Goal: Connect with others: Connect with others

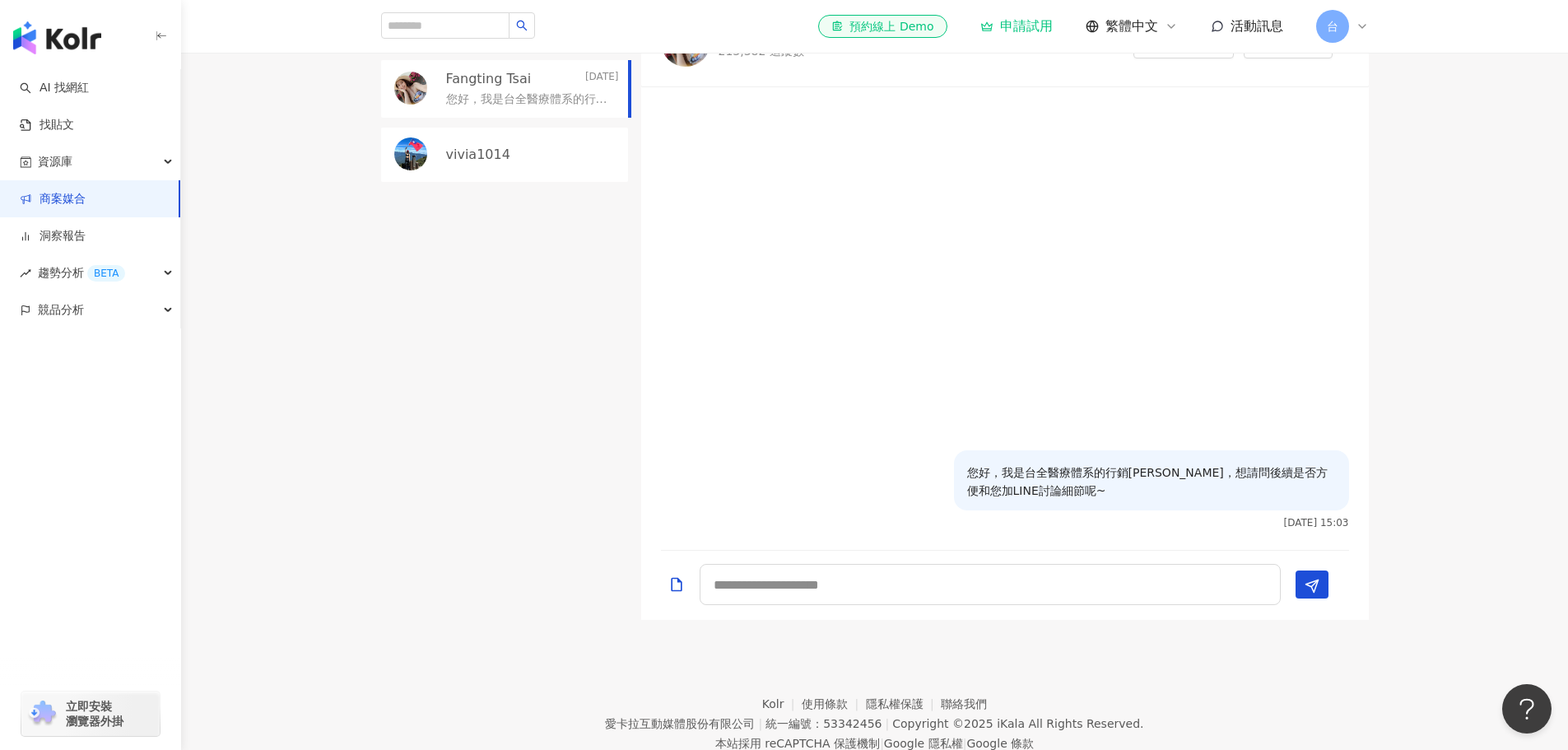
click at [805, 41] on div "Fangting Tsai" at bounding box center [780, 32] width 123 height 16
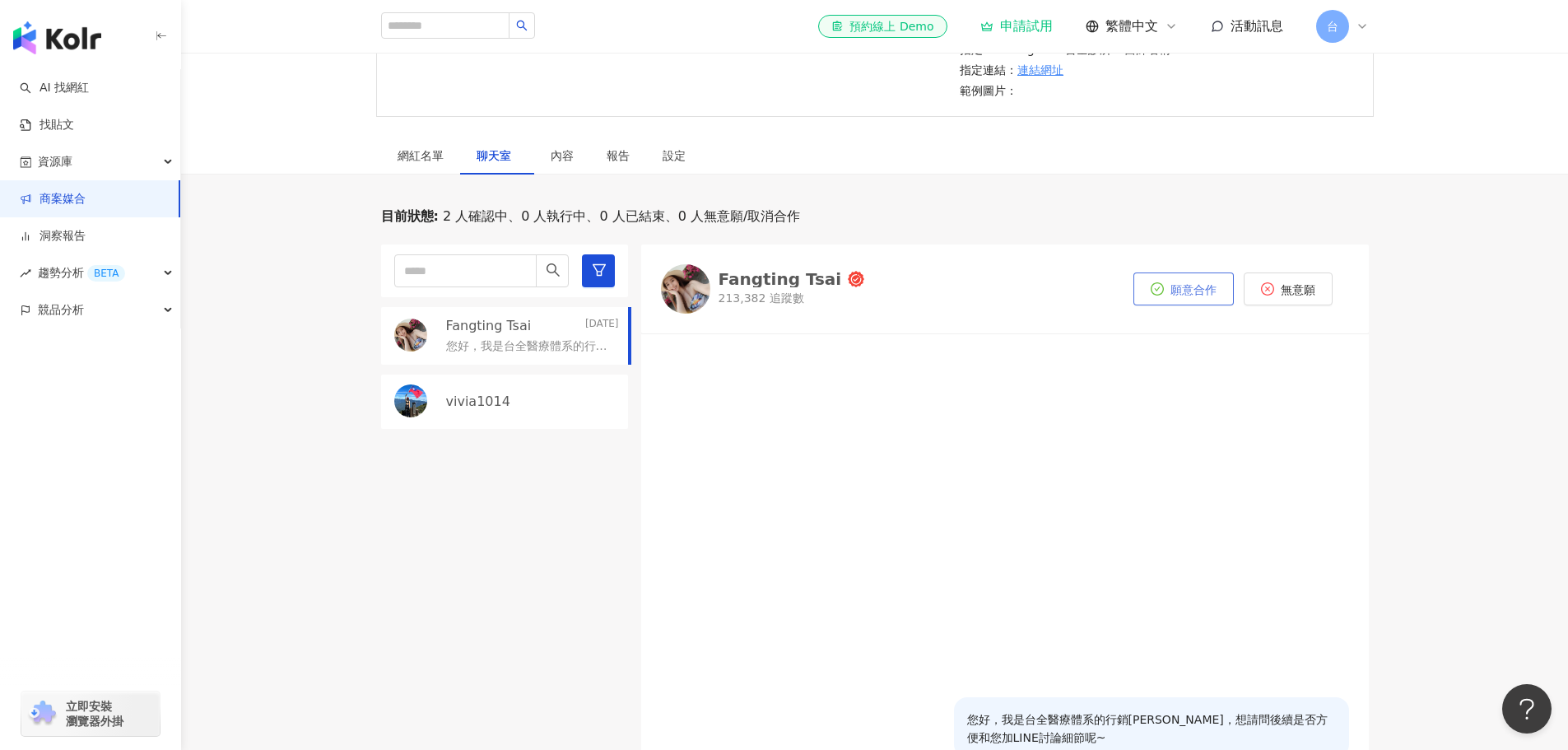
click at [1185, 305] on button "願意合作" at bounding box center [1183, 289] width 100 height 33
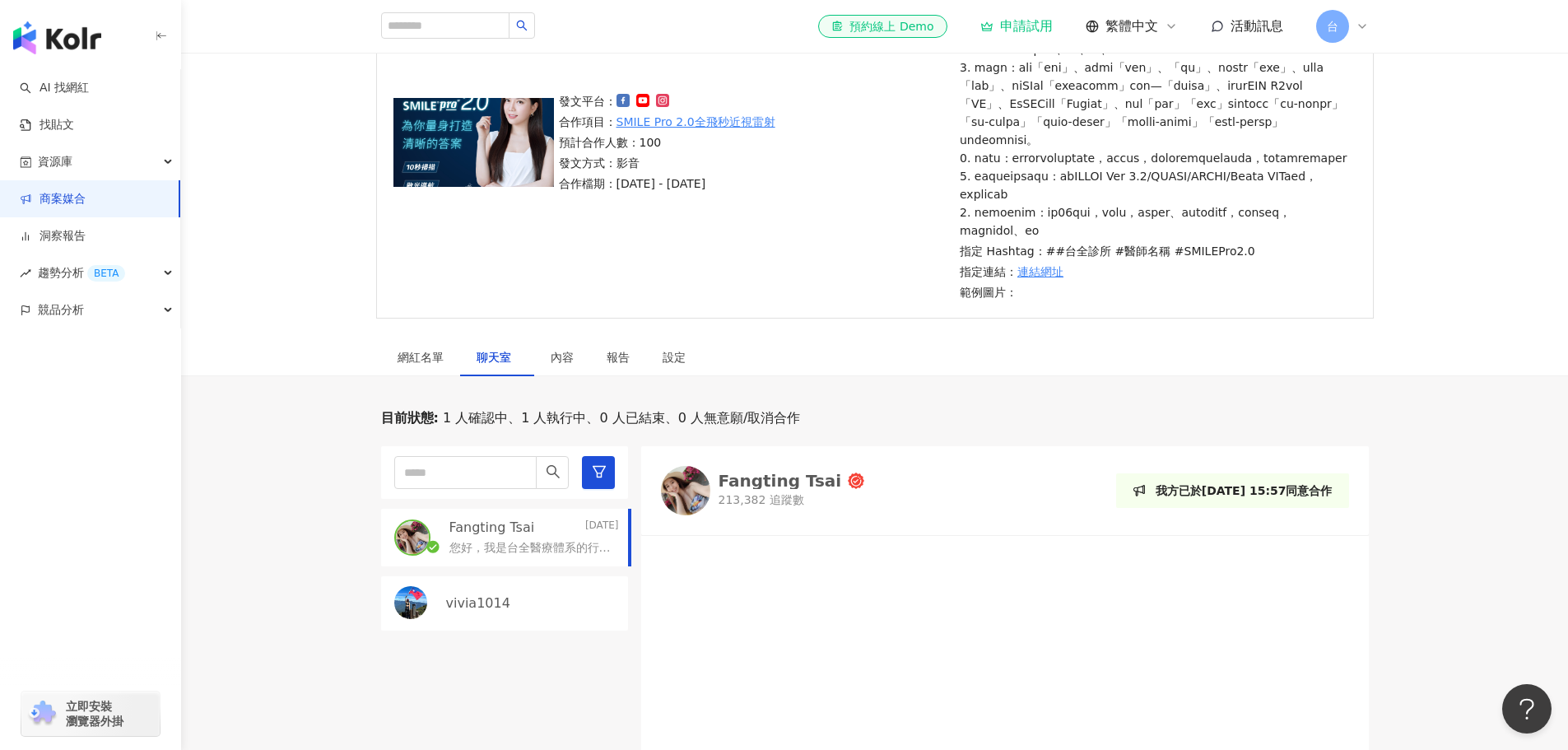
scroll to position [171, 0]
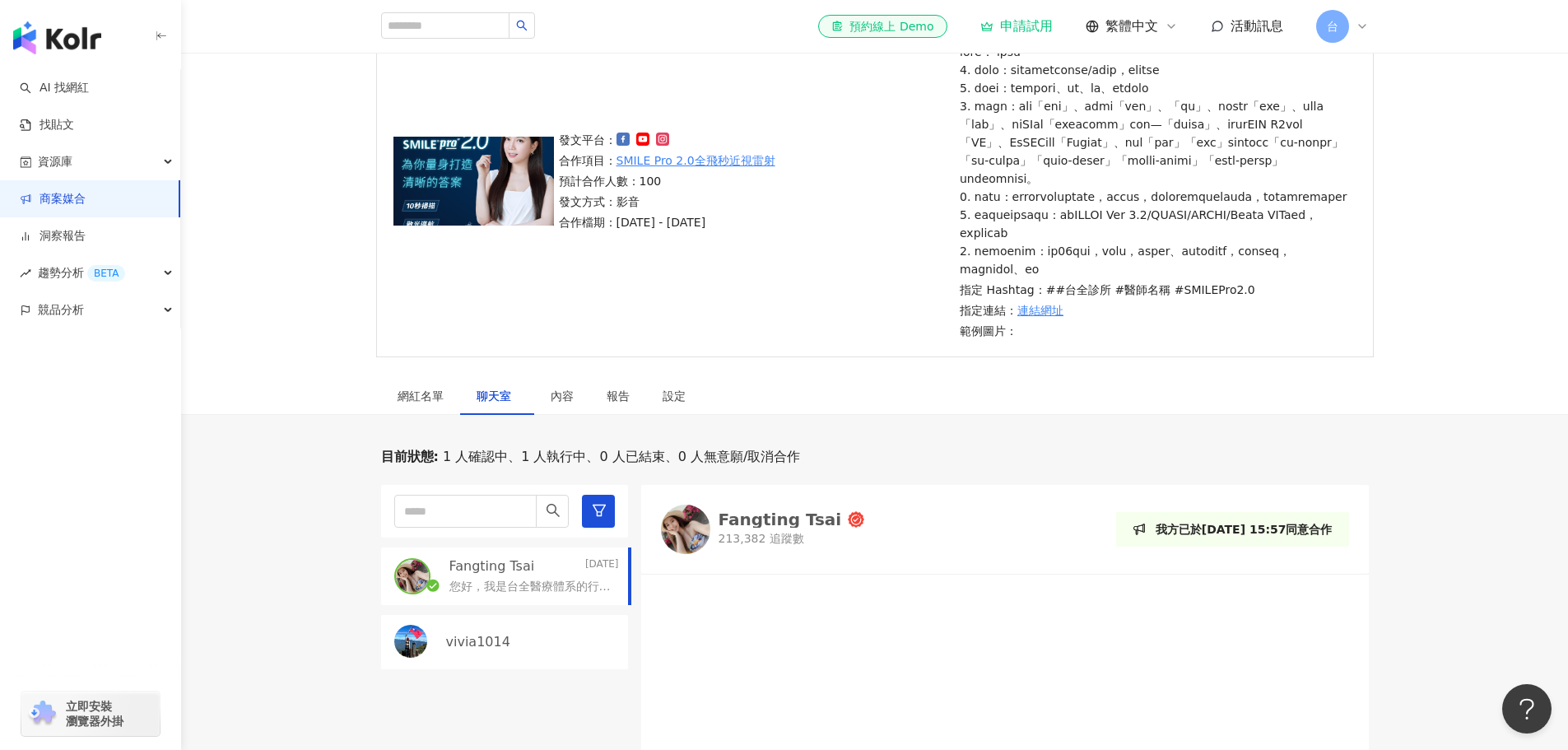
drag, startPoint x: 970, startPoint y: 466, endPoint x: 917, endPoint y: 498, distance: 61.9
click at [917, 466] on div "目前狀態 : 1 人確認中、1 人執行中、0 人已結束、0 人無意願/取消合作" at bounding box center [875, 457] width 988 height 18
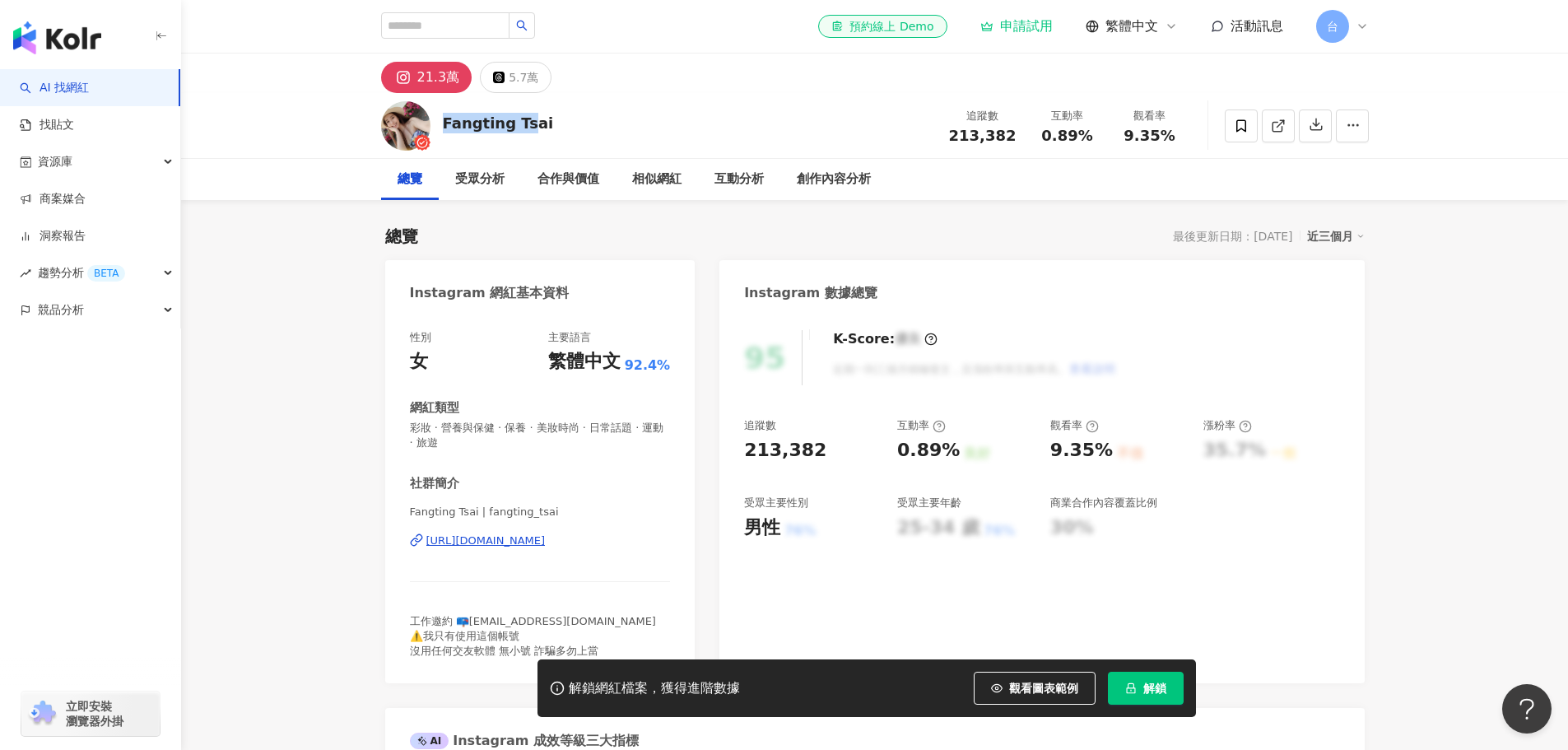
drag, startPoint x: 444, startPoint y: 128, endPoint x: 410, endPoint y: 747, distance: 619.9
click at [540, 133] on div "Fangting Tsai 追蹤數 213,382 互動率 0.89% 觀看率 9.35%" at bounding box center [875, 126] width 1054 height 65
copy div "Fangting Ts"
click at [546, 537] on div "https://www.instagram.com/fangting_tsai/" at bounding box center [486, 541] width 120 height 14
